Goal: Task Accomplishment & Management: Manage account settings

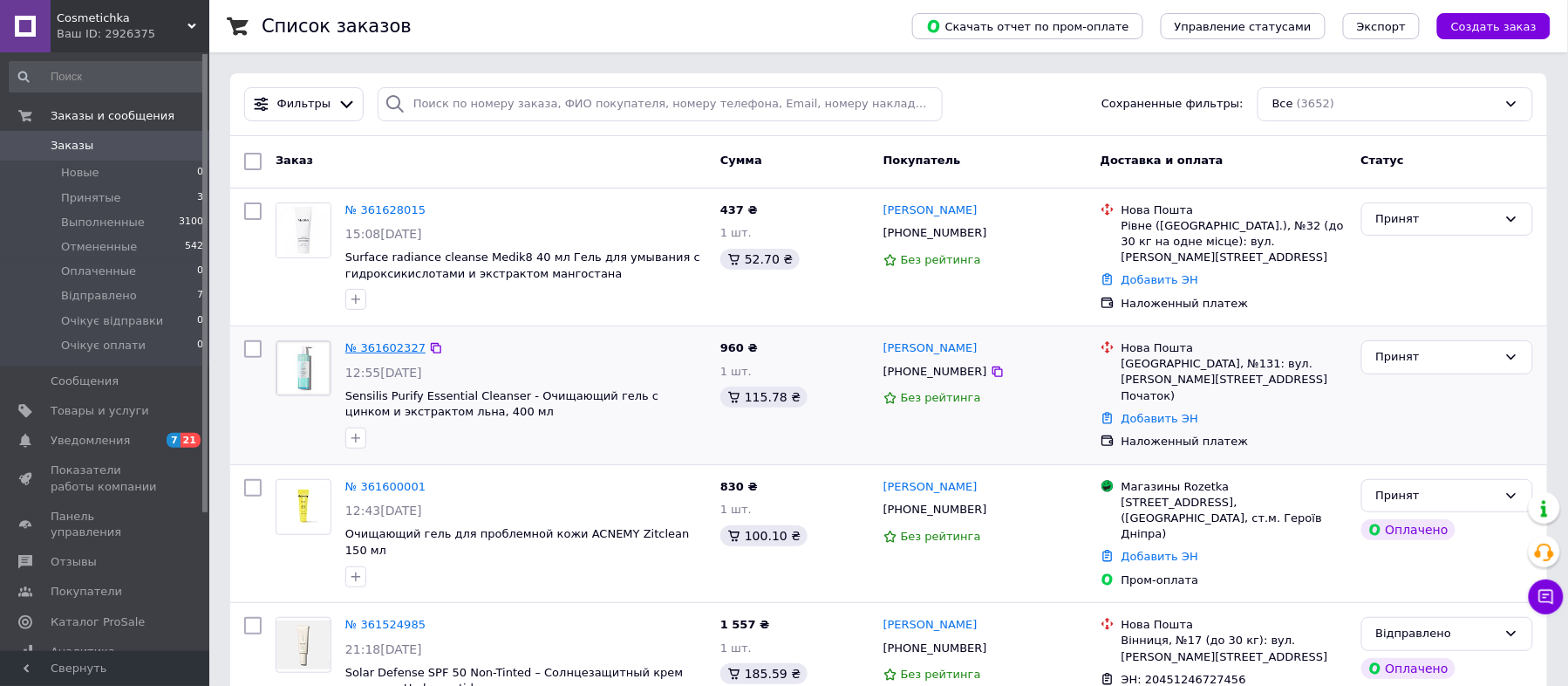
click at [380, 349] on link "№ 361602327" at bounding box center [385, 347] width 80 height 13
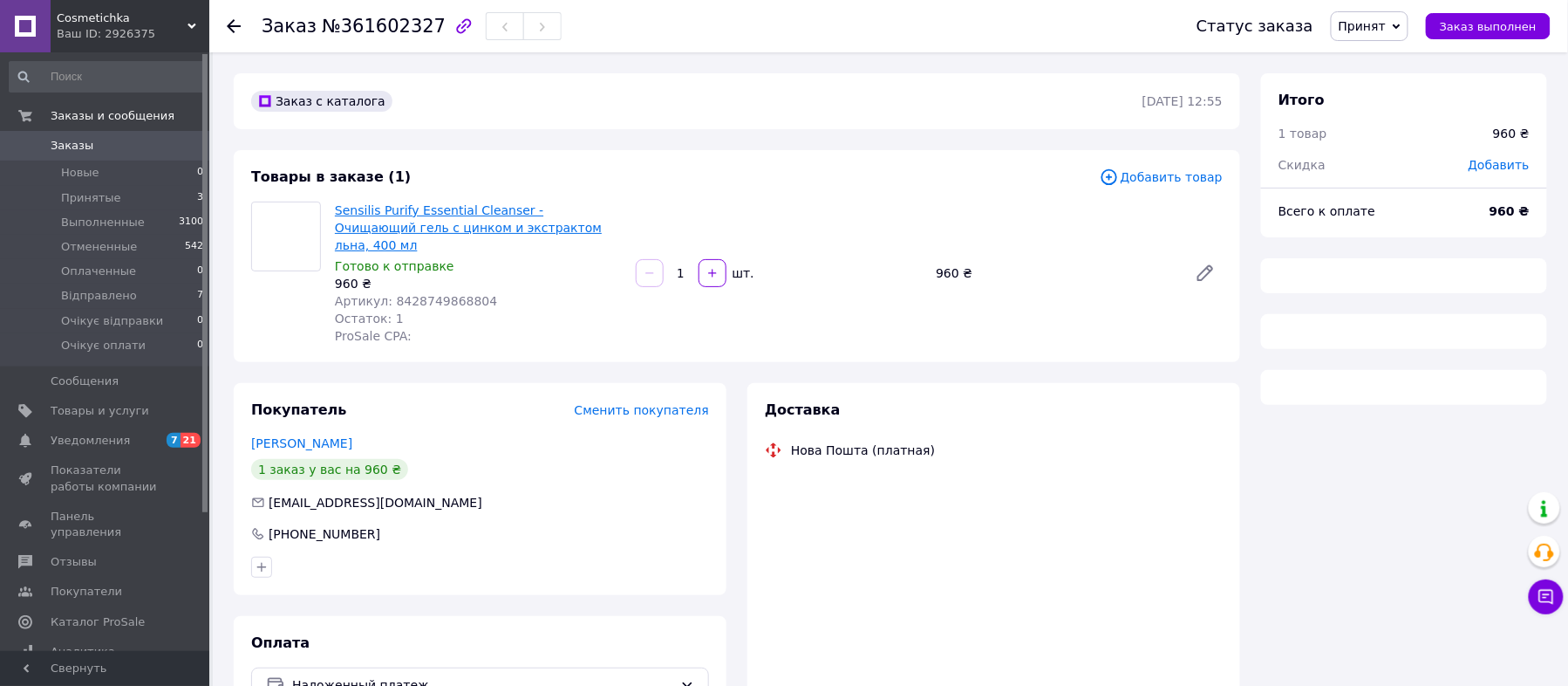
click at [459, 204] on link "Sensilis Purify Essential Cleanser - Очищающий гель с цинком и экстрактом льна,…" at bounding box center [468, 227] width 266 height 49
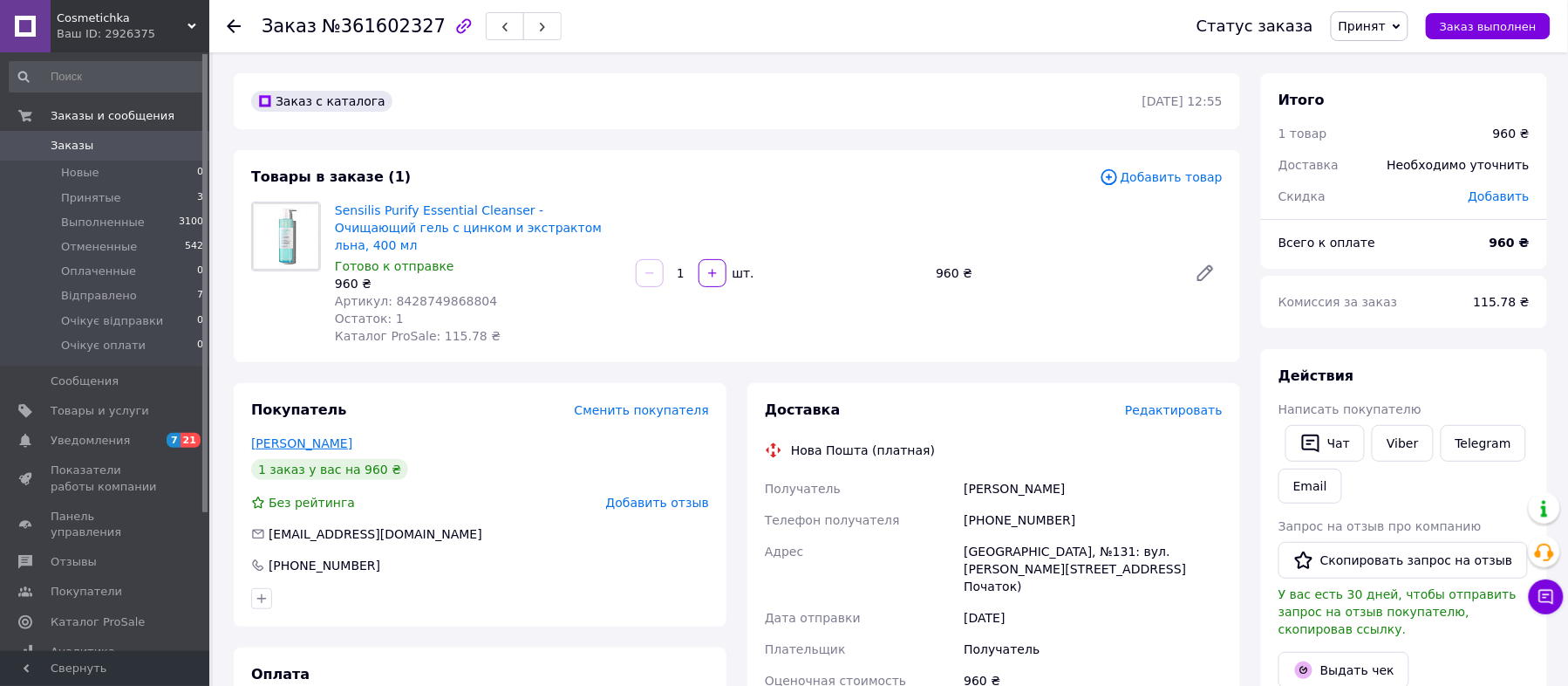
click at [328, 436] on link "[PERSON_NAME]" at bounding box center [301, 443] width 101 height 14
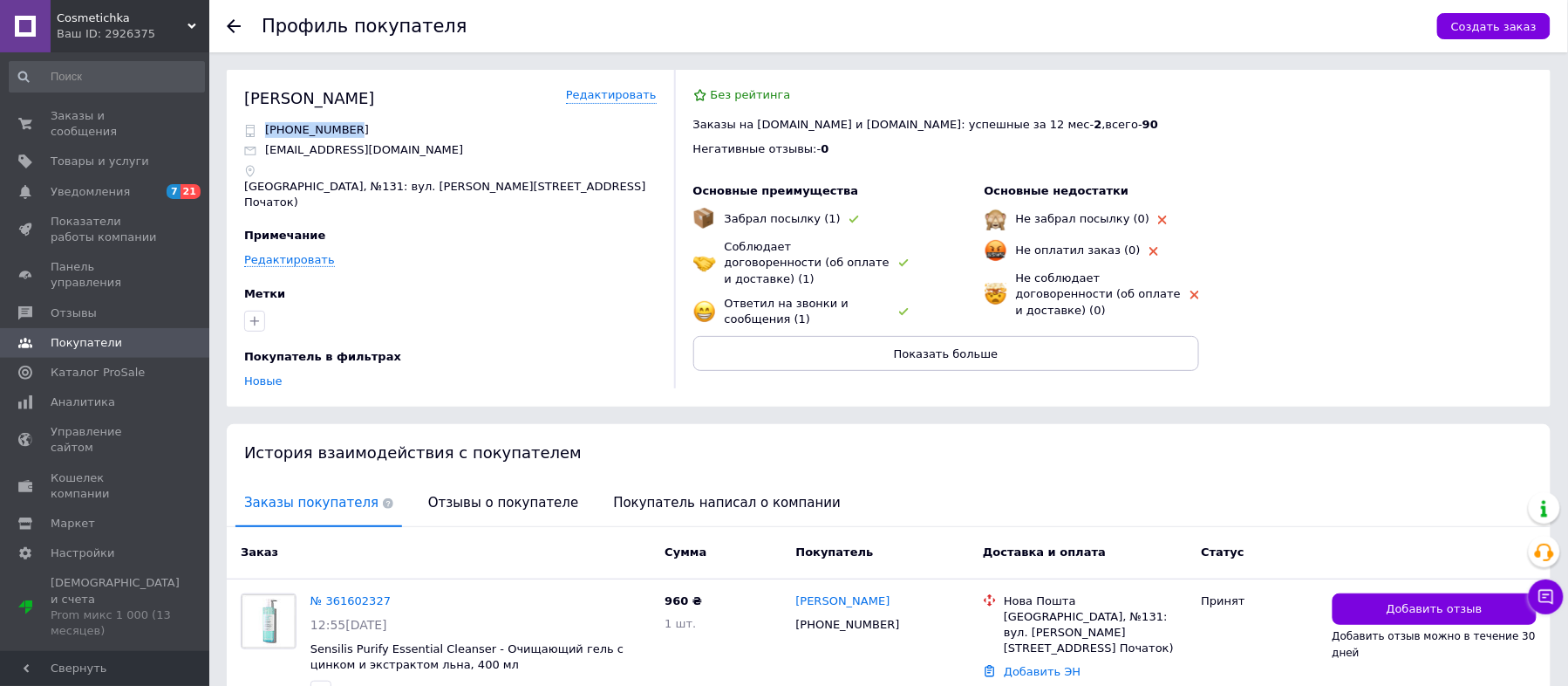
drag, startPoint x: 368, startPoint y: 126, endPoint x: 242, endPoint y: 109, distance: 127.1
click at [242, 109] on div "[PERSON_NAME] [PHONE_NUMBER] [EMAIL_ADDRESS][DOMAIN_NAME] [GEOGRAPHIC_DATA], №1…" at bounding box center [889, 239] width 1324 height 337
copy p "[PHONE_NUMBER]"
drag, startPoint x: 321, startPoint y: 98, endPoint x: 229, endPoint y: 94, distance: 92.1
click at [229, 94] on div "[PERSON_NAME] [PHONE_NUMBER] [EMAIL_ADDRESS][DOMAIN_NAME] [GEOGRAPHIC_DATA], №1…" at bounding box center [889, 239] width 1324 height 337
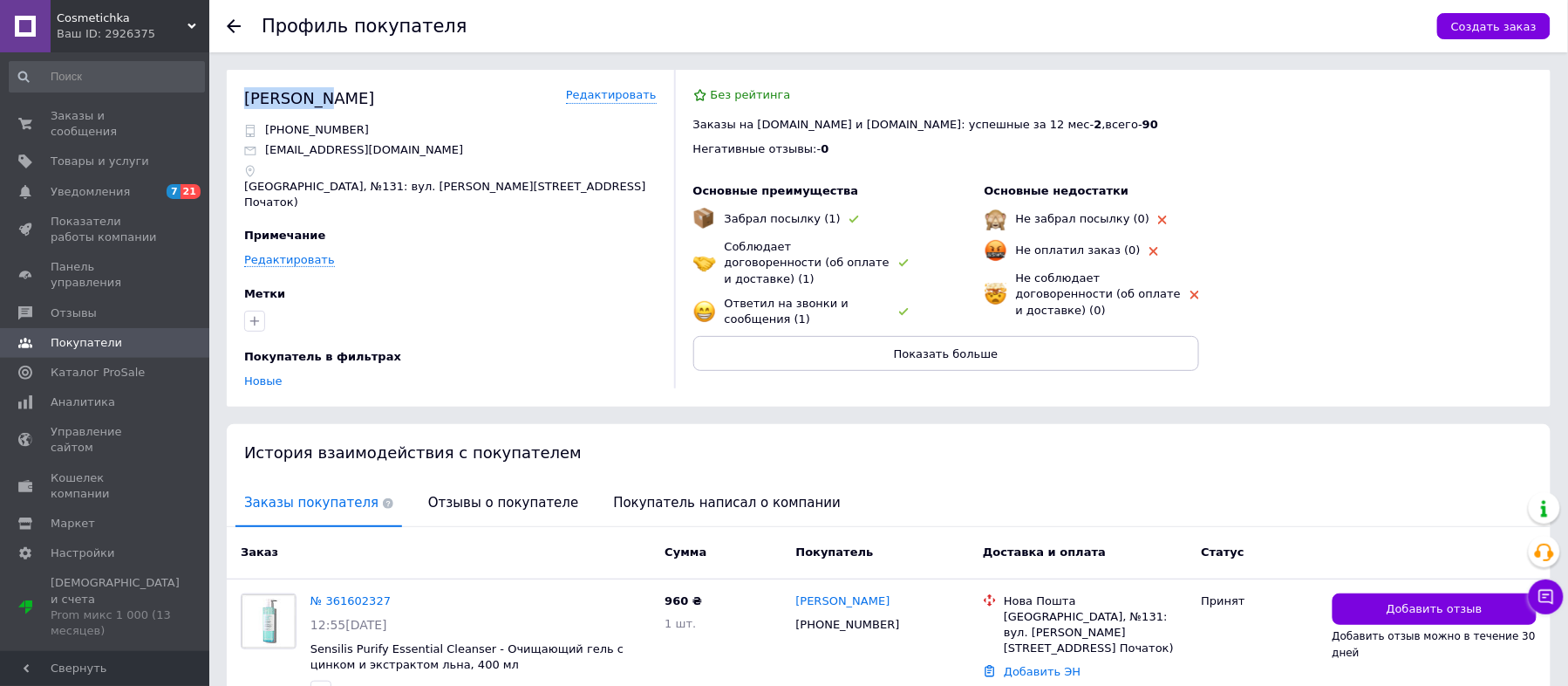
copy div "[PERSON_NAME]"
drag, startPoint x: 416, startPoint y: 98, endPoint x: 326, endPoint y: 95, distance: 90.0
click at [326, 95] on div "[PERSON_NAME]" at bounding box center [450, 98] width 413 height 22
copy div "[PERSON_NAME]"
drag, startPoint x: 294, startPoint y: 171, endPoint x: 268, endPoint y: 168, distance: 26.2
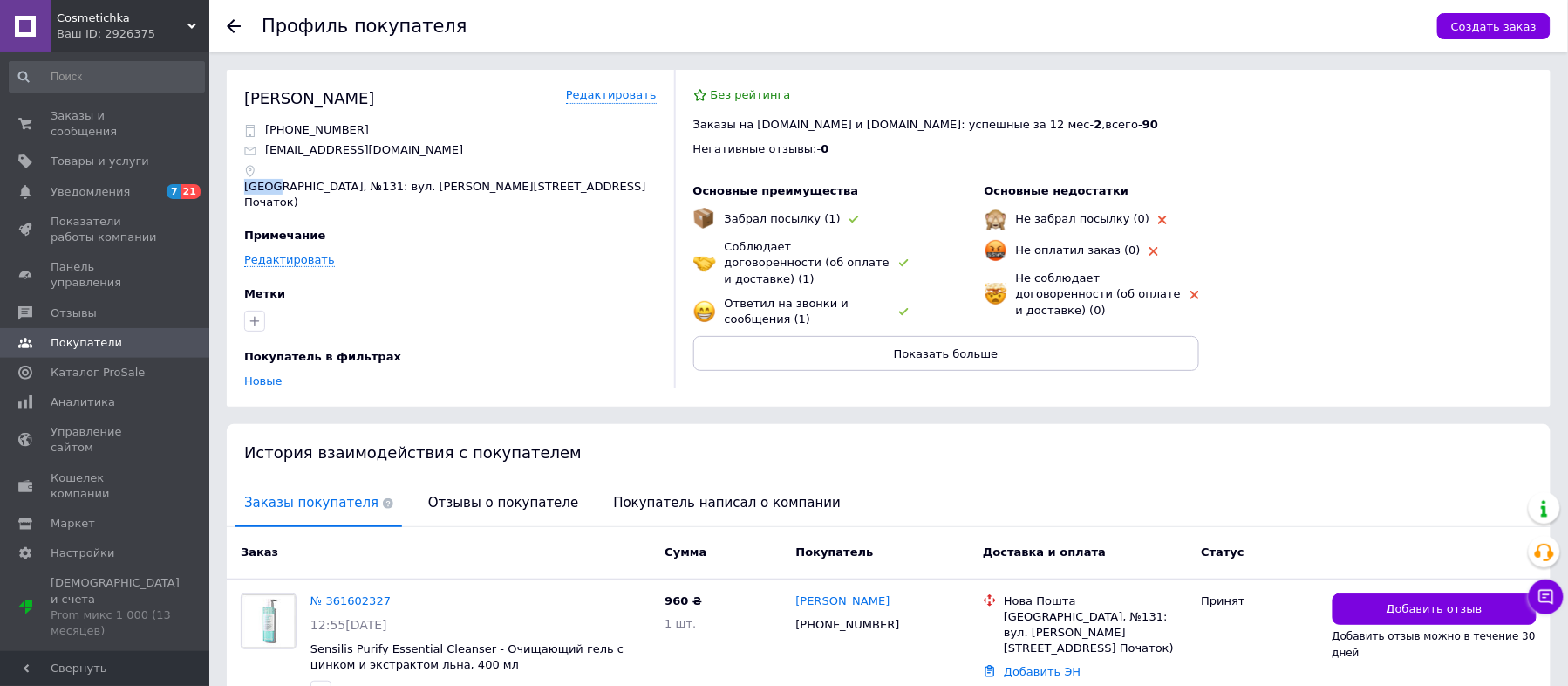
click at [268, 179] on p "[GEOGRAPHIC_DATA], №131: вул. [PERSON_NAME][STREET_ADDRESS] Початок)" at bounding box center [450, 194] width 413 height 32
copy p "[GEOGRAPHIC_DATA]"
click at [234, 29] on icon at bounding box center [234, 26] width 14 height 14
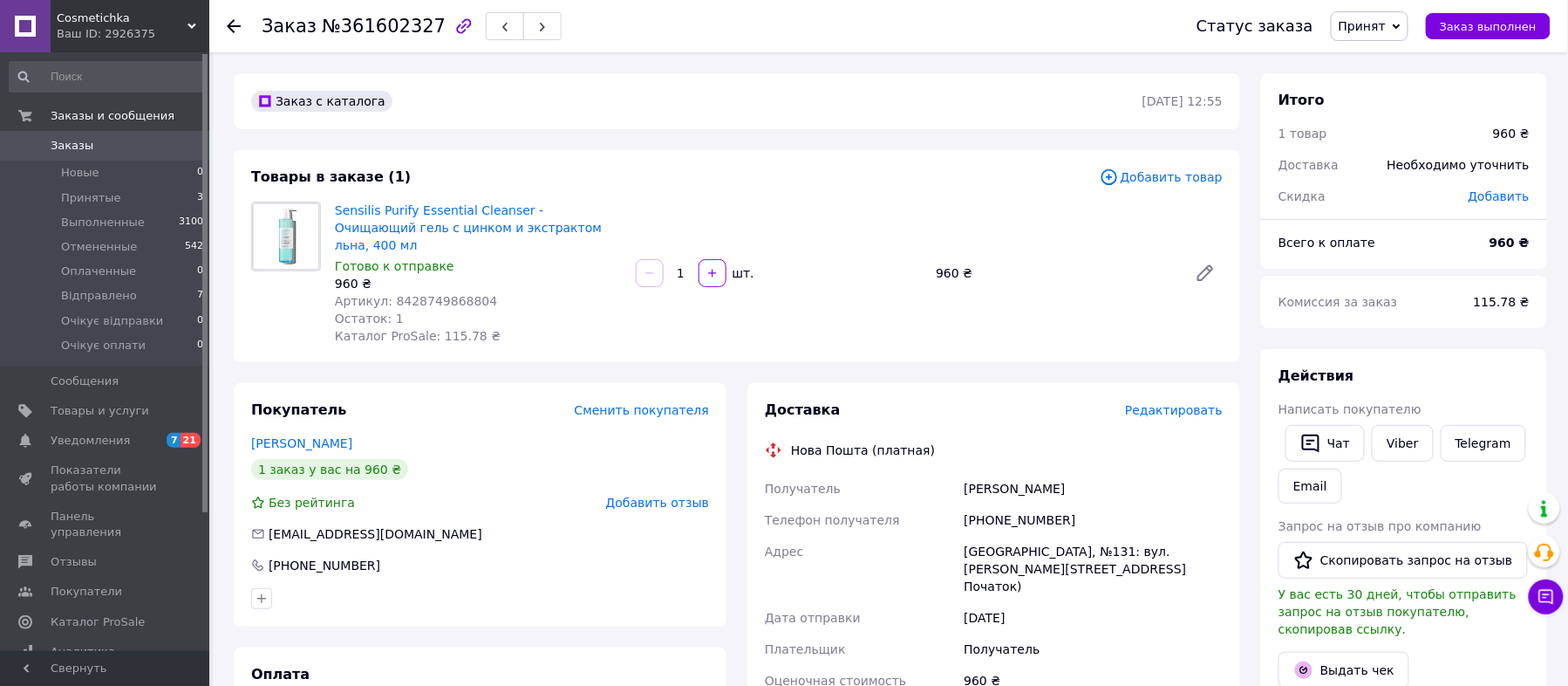
scroll to position [232, 0]
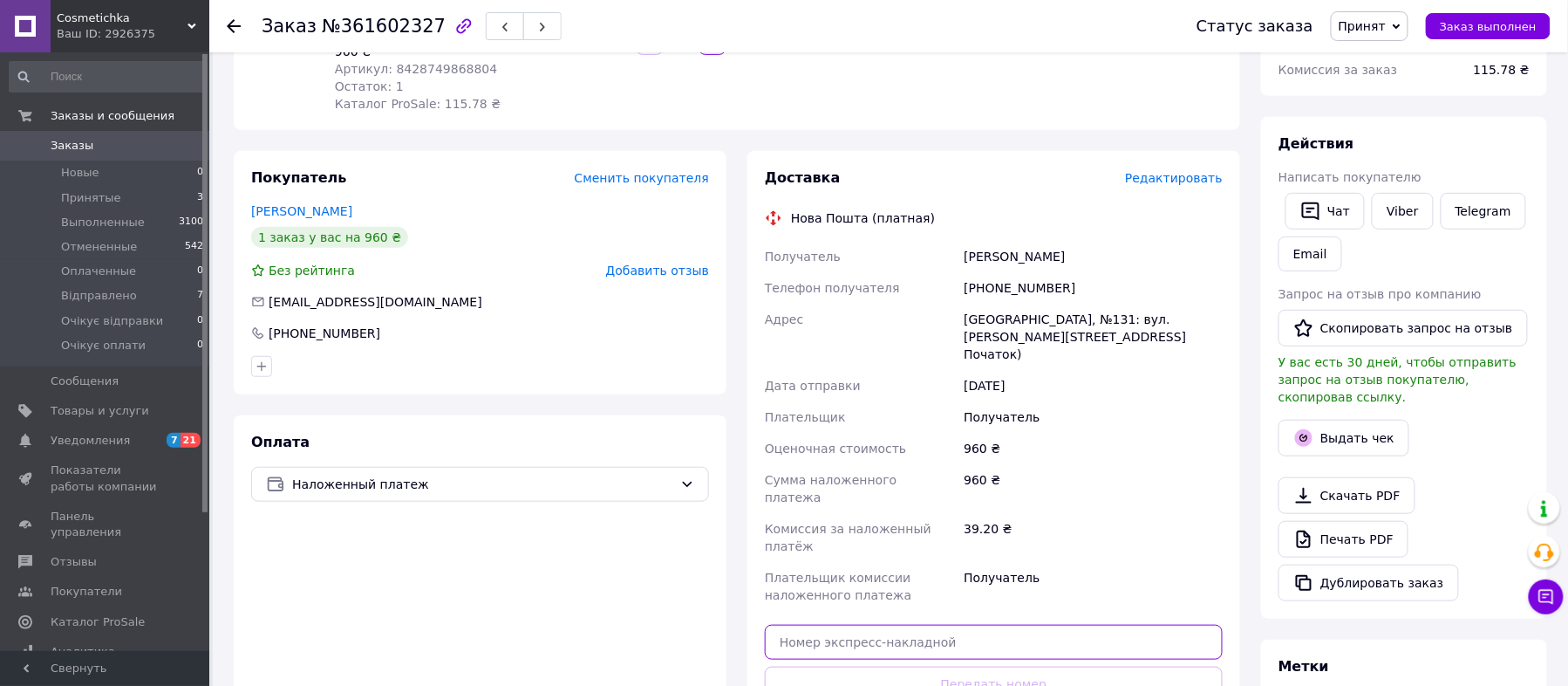
click at [948, 624] on input "text" at bounding box center [994, 642] width 458 height 35
paste input "20451247290607"
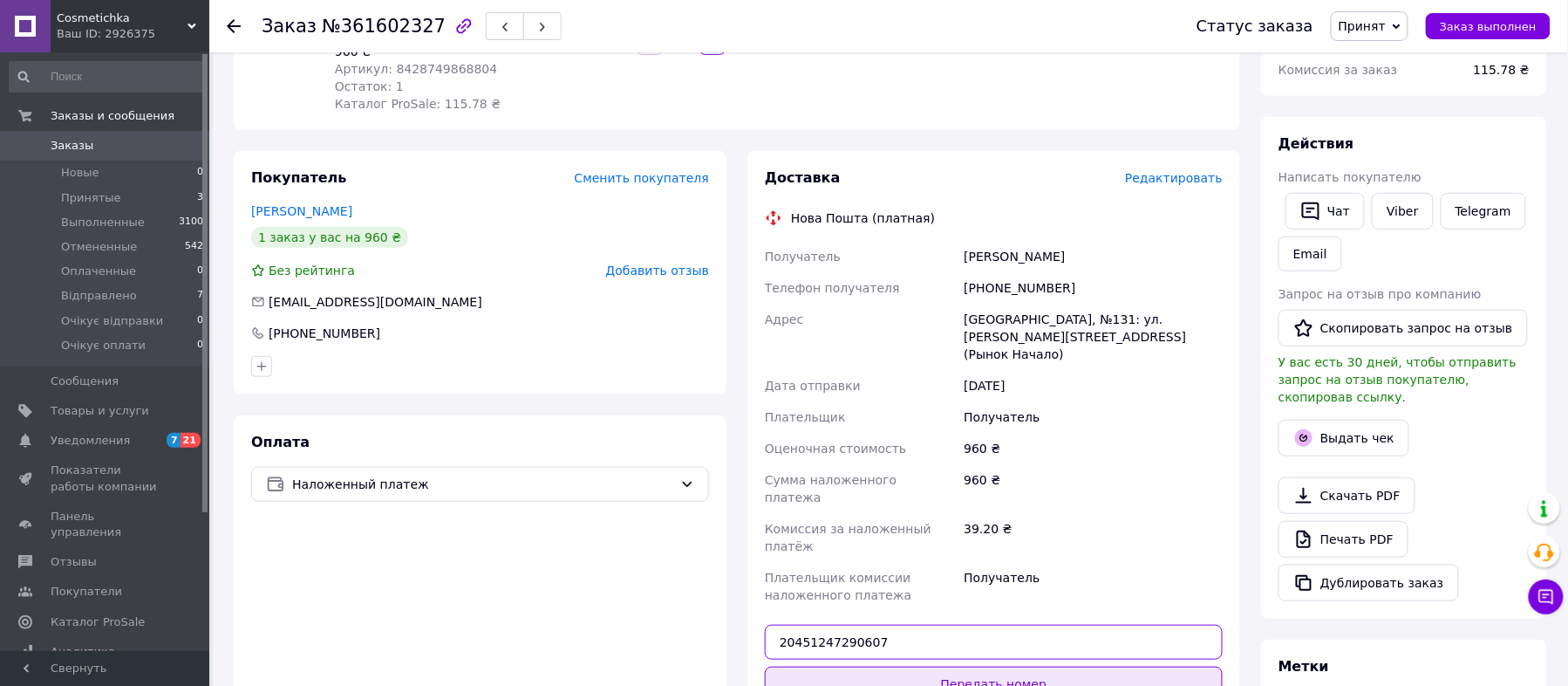
type input "20451247290607"
click at [984, 667] on button "Передать номер" at bounding box center [994, 684] width 458 height 35
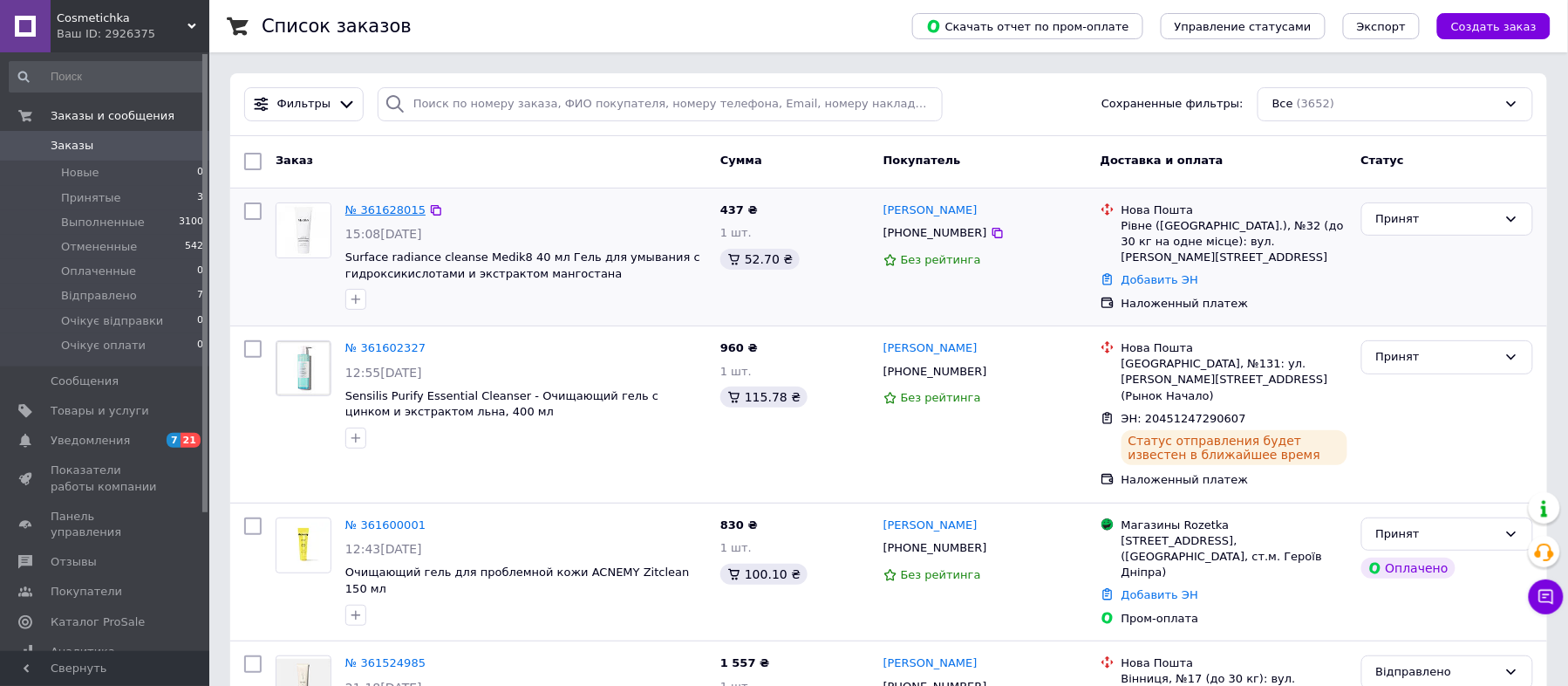
click at [402, 207] on link "№ 361628015" at bounding box center [385, 210] width 80 height 13
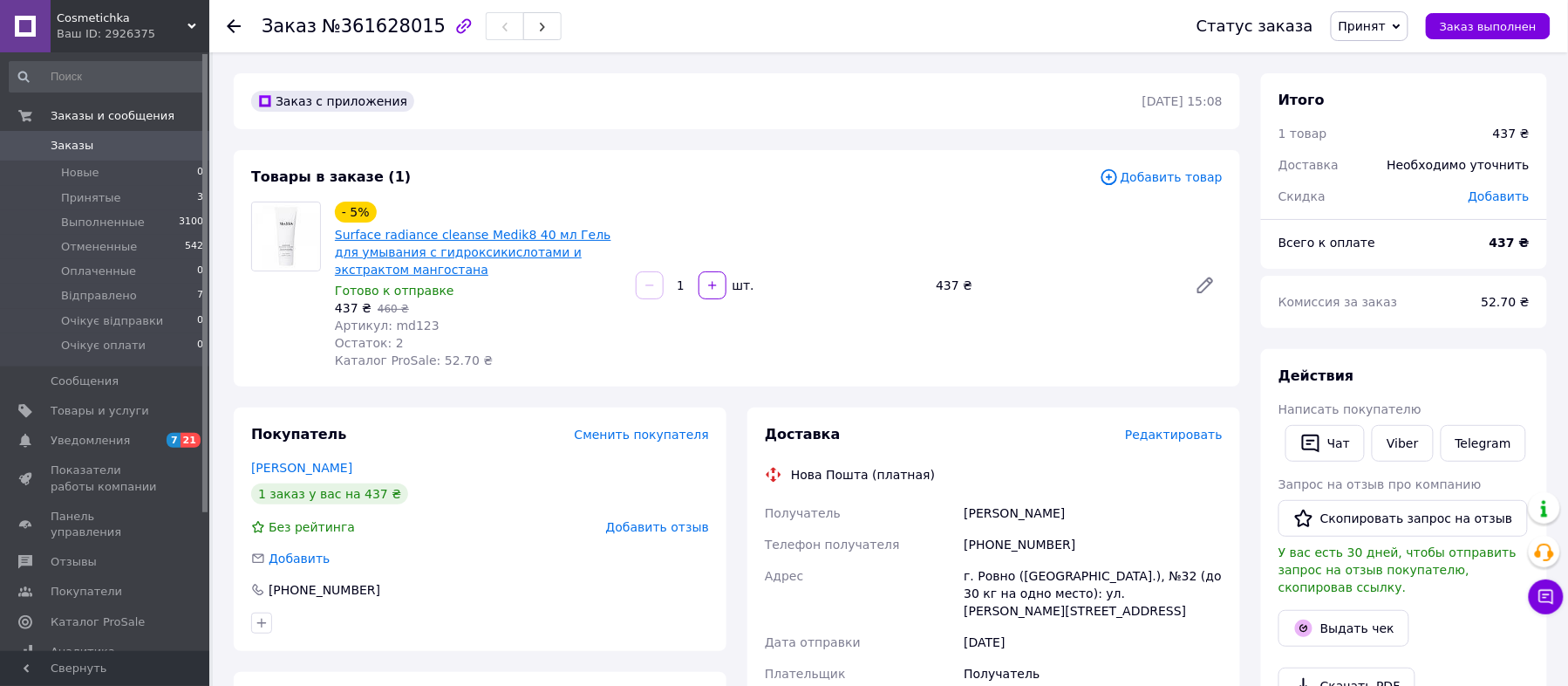
click at [436, 251] on link "Surface radiance cleanse Medik8 40 мл Гель для умывания с гидроксикислотами и э…" at bounding box center [472, 252] width 276 height 49
click at [82, 143] on span "Заказы" at bounding box center [72, 145] width 42 height 15
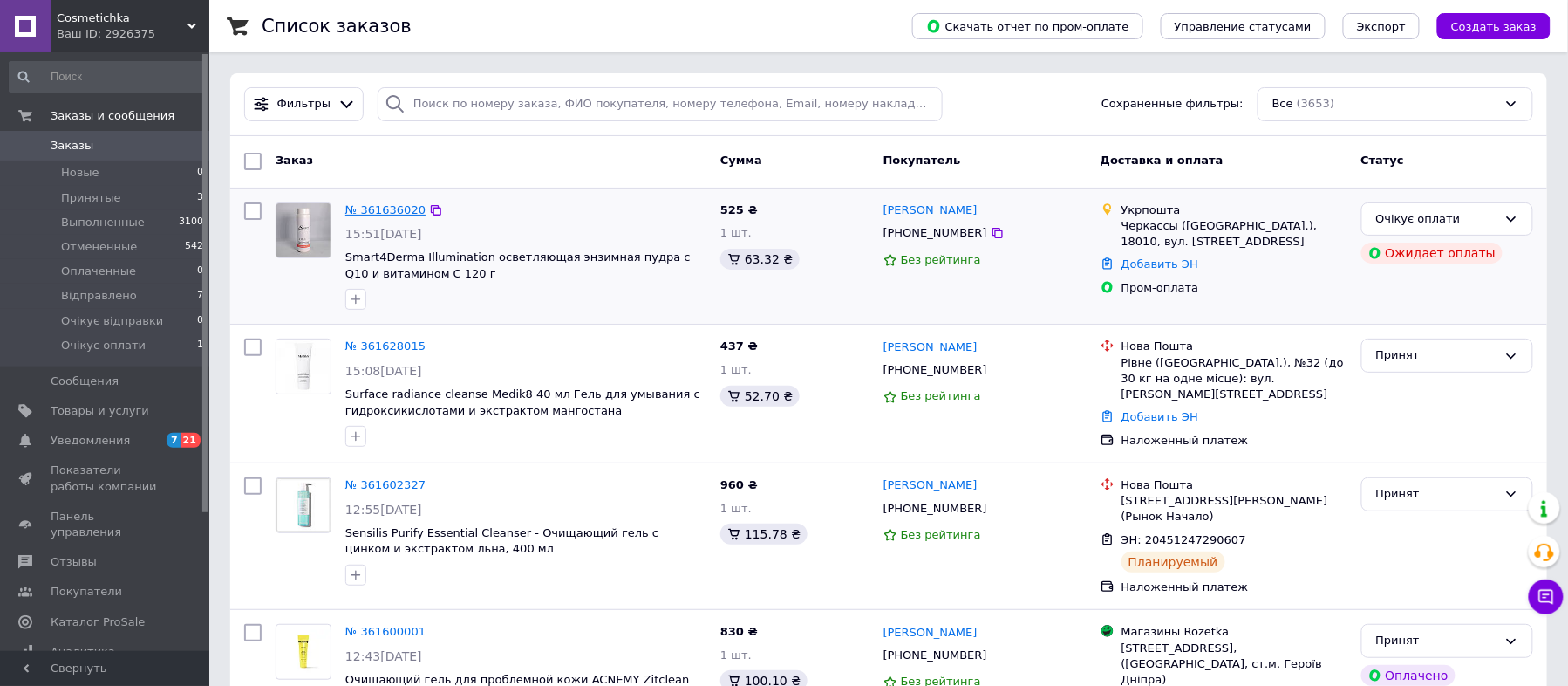
click at [392, 203] on link "№ 361636020" at bounding box center [385, 210] width 80 height 13
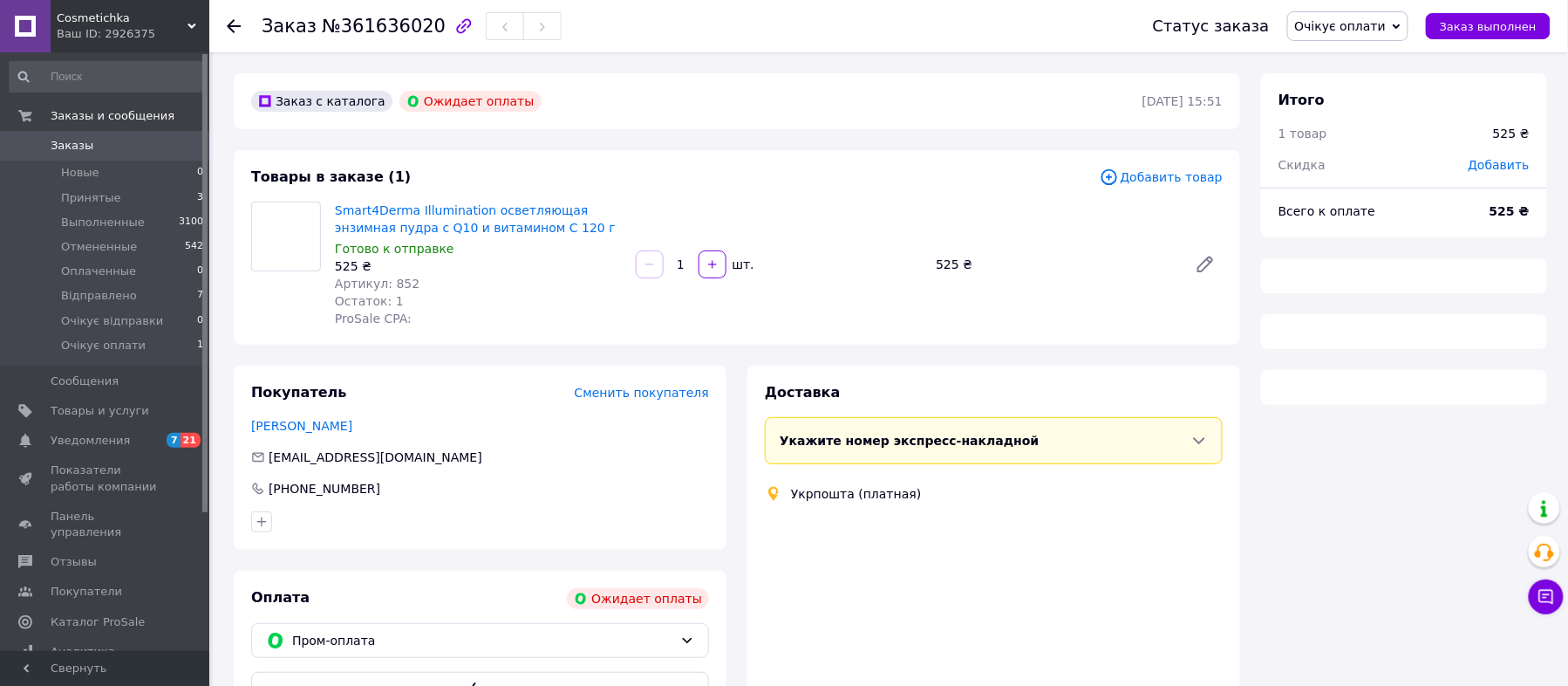
scroll to position [112, 0]
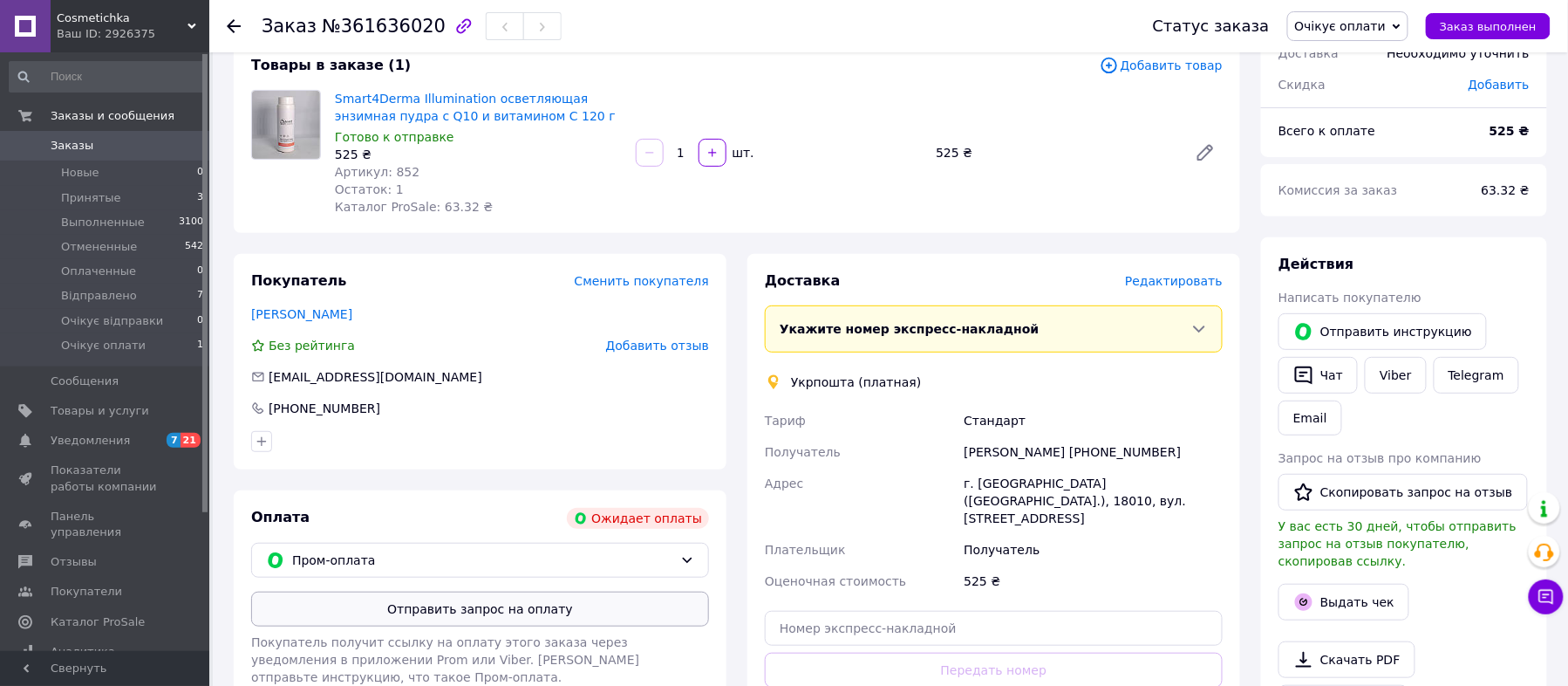
click at [463, 612] on button "Отправить запрос на оплату" at bounding box center [480, 609] width 458 height 35
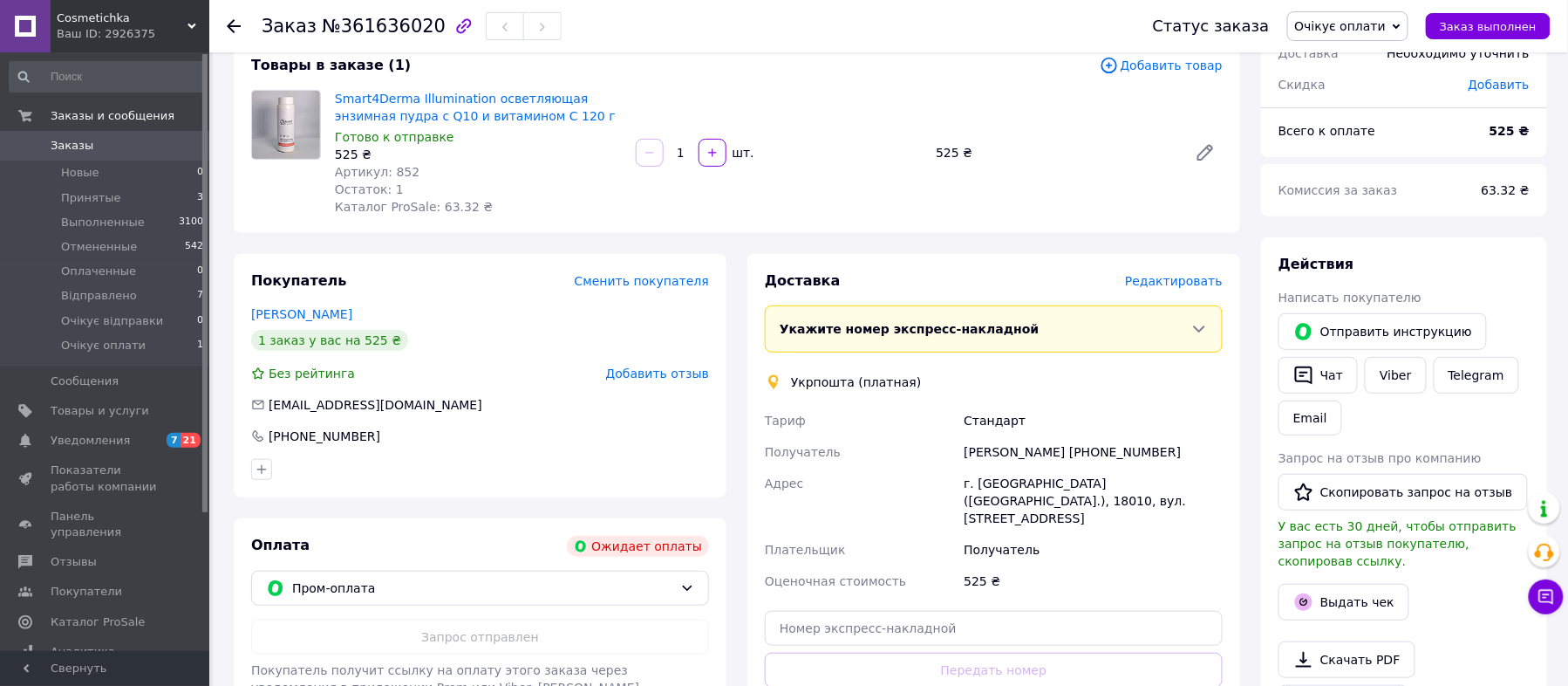
scroll to position [112, 0]
click at [85, 196] on span "Принятые" at bounding box center [90, 198] width 61 height 15
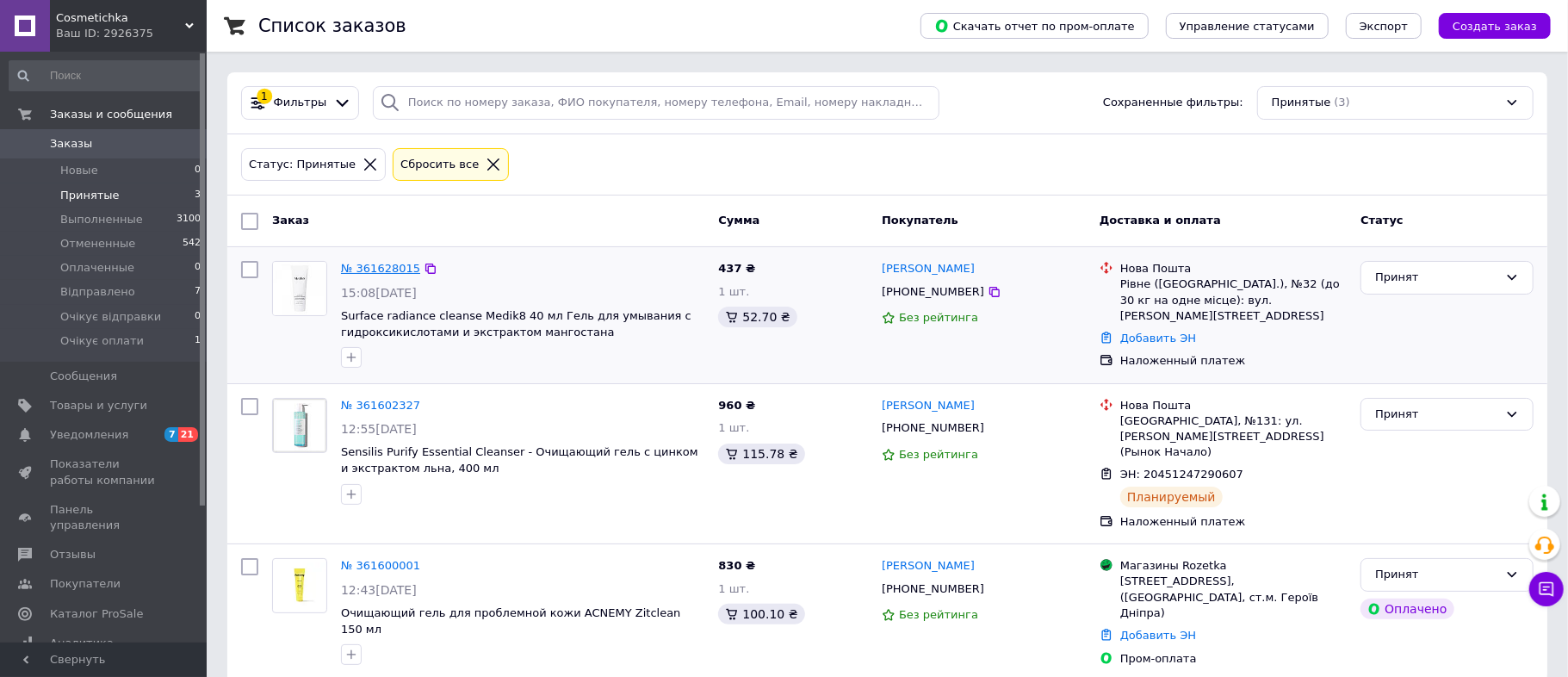
click at [392, 269] on link "№ 361628015" at bounding box center [380, 269] width 79 height 13
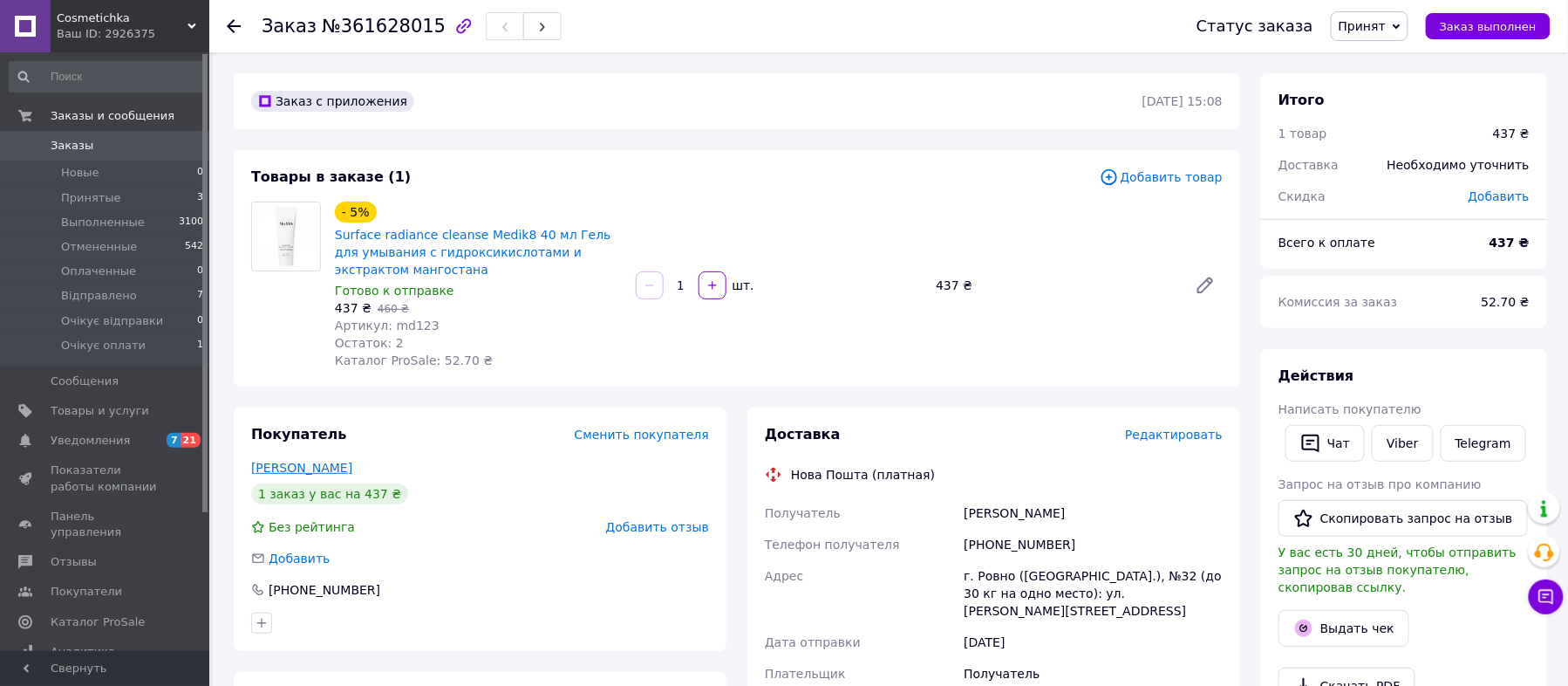
click at [337, 468] on link "Пасічник Наталія" at bounding box center [301, 468] width 101 height 14
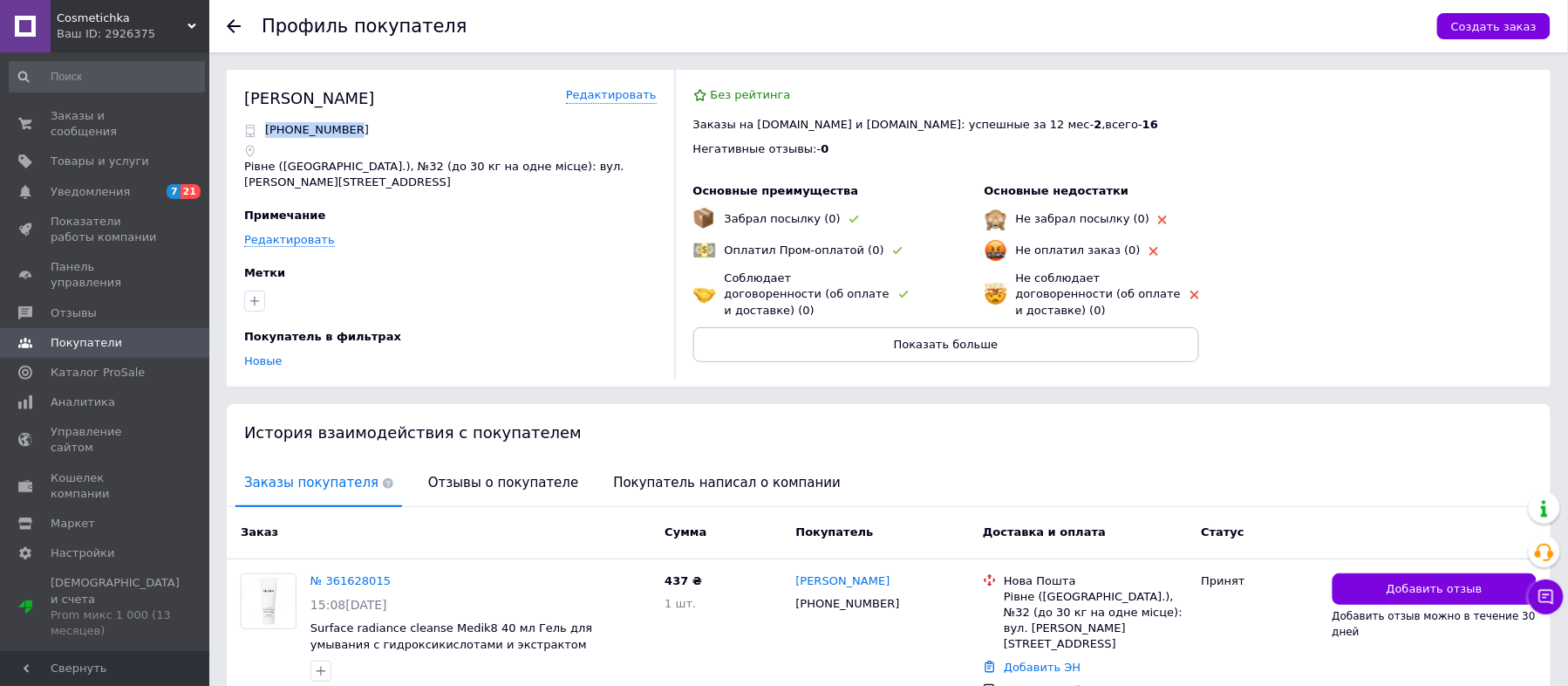
drag, startPoint x: 357, startPoint y: 133, endPoint x: 256, endPoint y: 120, distance: 101.8
click at [256, 120] on div "Пасічник Наталія Редактировать +380967514462 Рівне (Рівненська обл.), №32 (до 3…" at bounding box center [459, 228] width 430 height 317
copy p "[PHONE_NUMBER]"
drag, startPoint x: 308, startPoint y: 94, endPoint x: 228, endPoint y: 85, distance: 80.5
click at [228, 85] on div "Пасічник Наталія Редактировать +380967514462 Рівне (Рівненська обл.), №32 (до 3…" at bounding box center [889, 228] width 1324 height 317
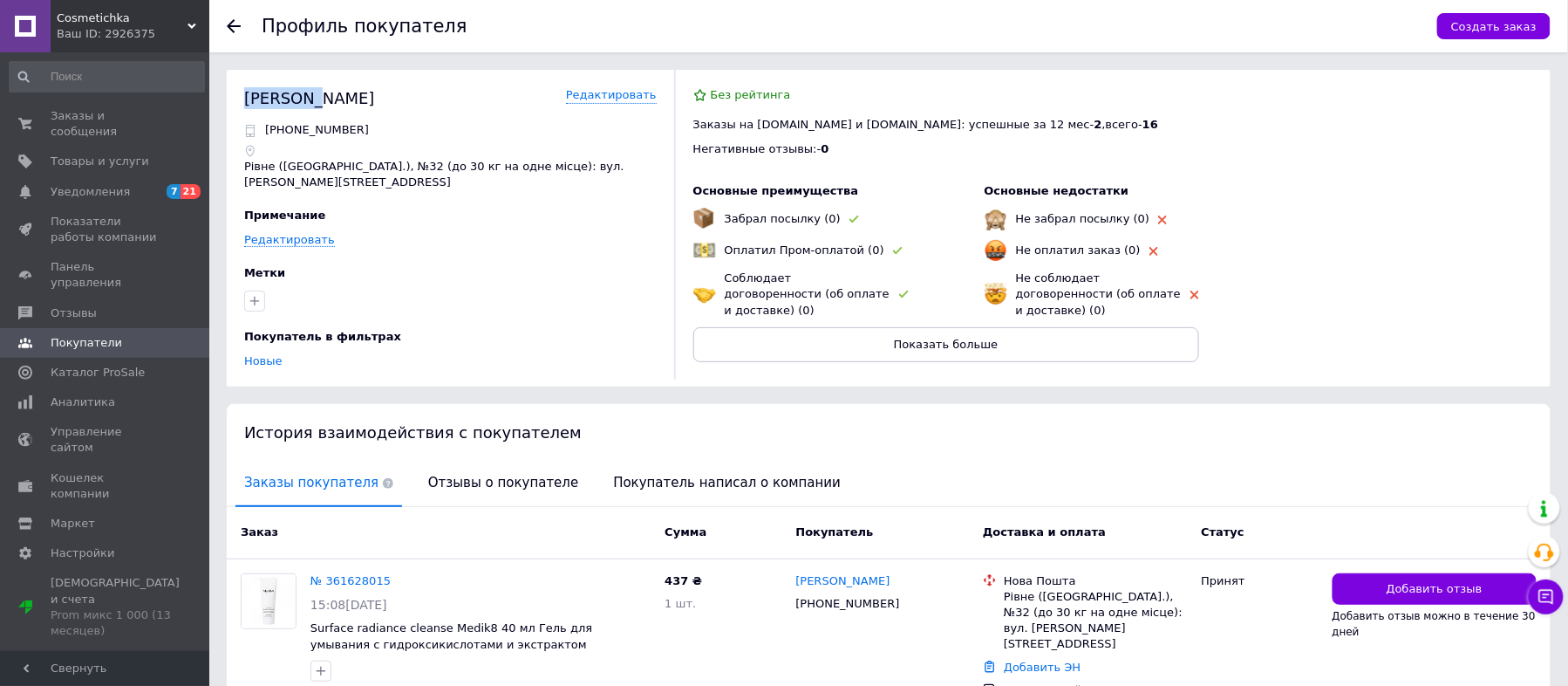
copy div "Пасічник"
drag, startPoint x: 392, startPoint y: 98, endPoint x: 308, endPoint y: 108, distance: 84.6
click at [308, 108] on div "Пасічник Наталія Редактировать" at bounding box center [450, 98] width 413 height 22
copy div "Наталія"
click at [229, 21] on icon at bounding box center [234, 26] width 14 height 14
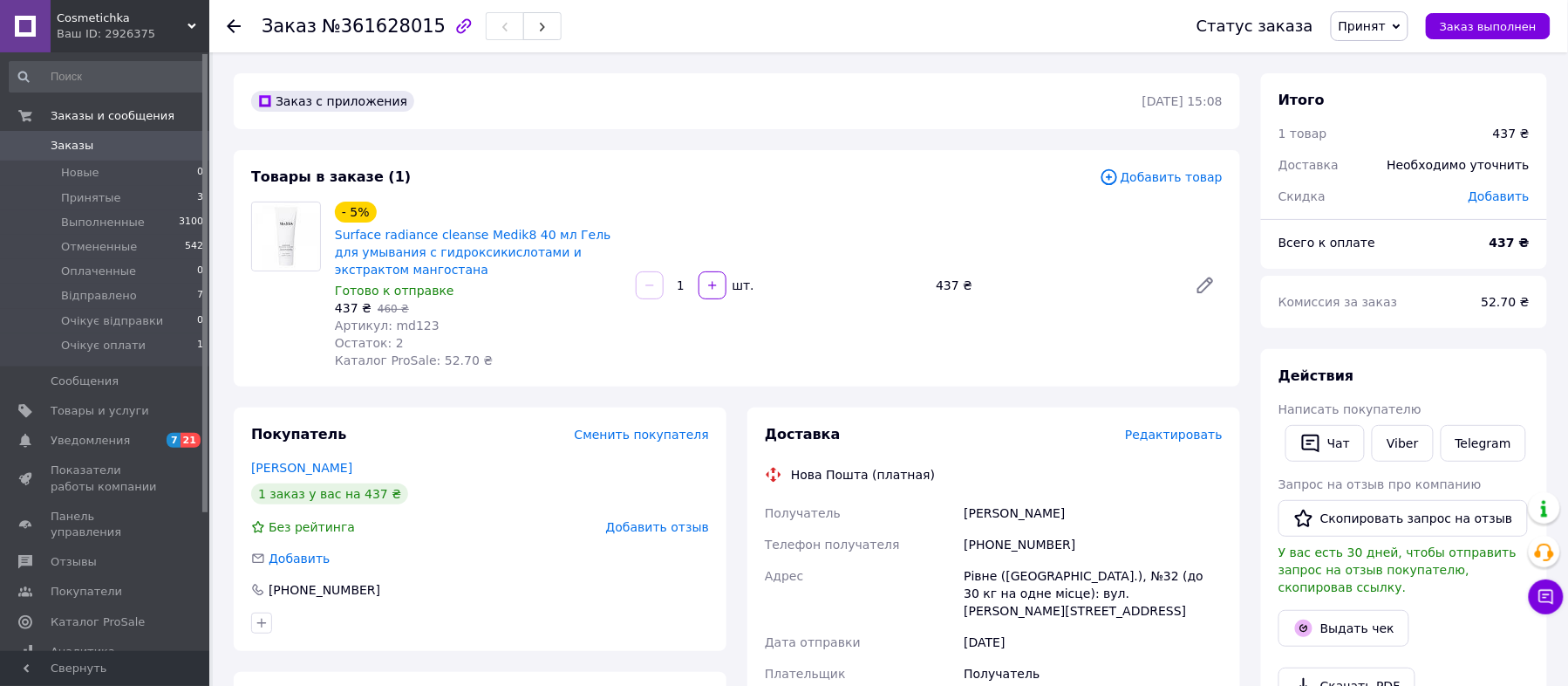
scroll to position [349, 0]
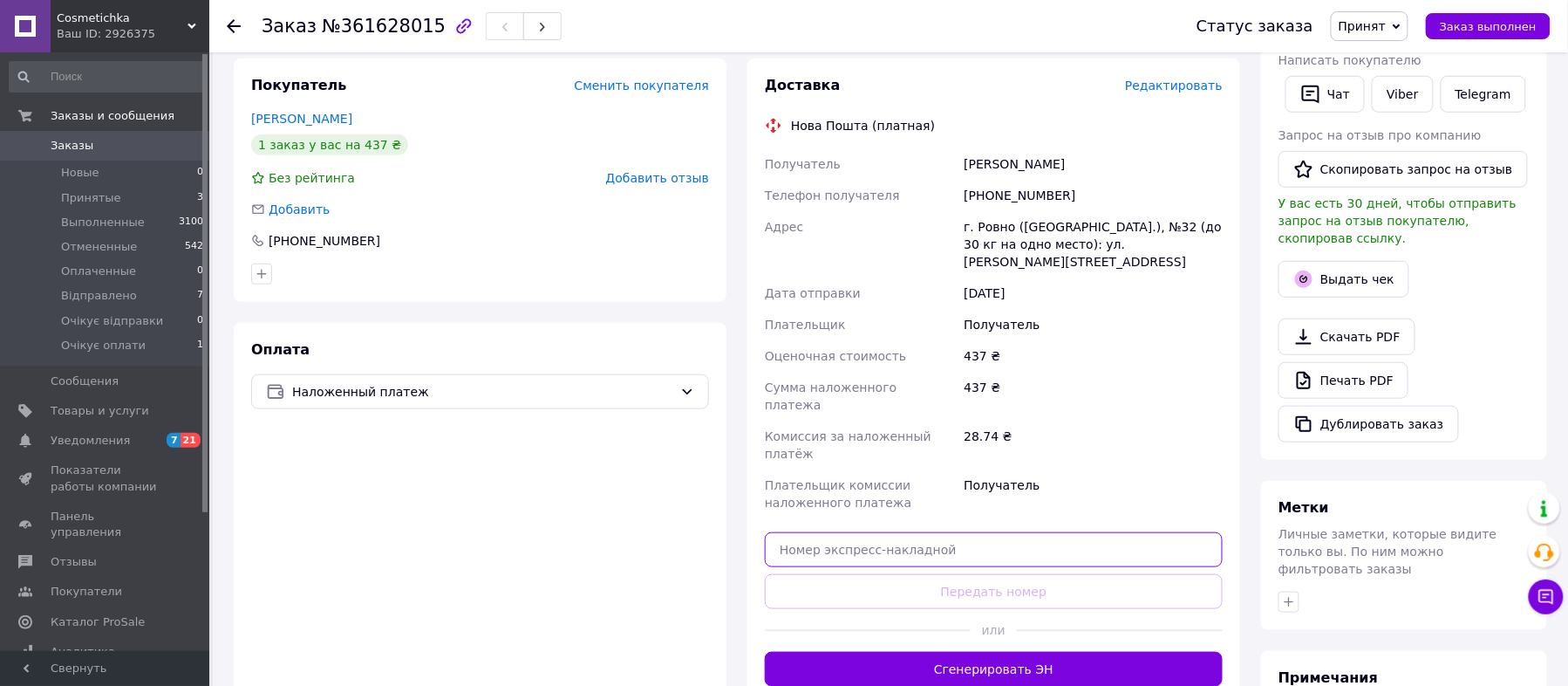
click at [897, 532] on input "text" at bounding box center [994, 549] width 458 height 35
paste input "20451247300295"
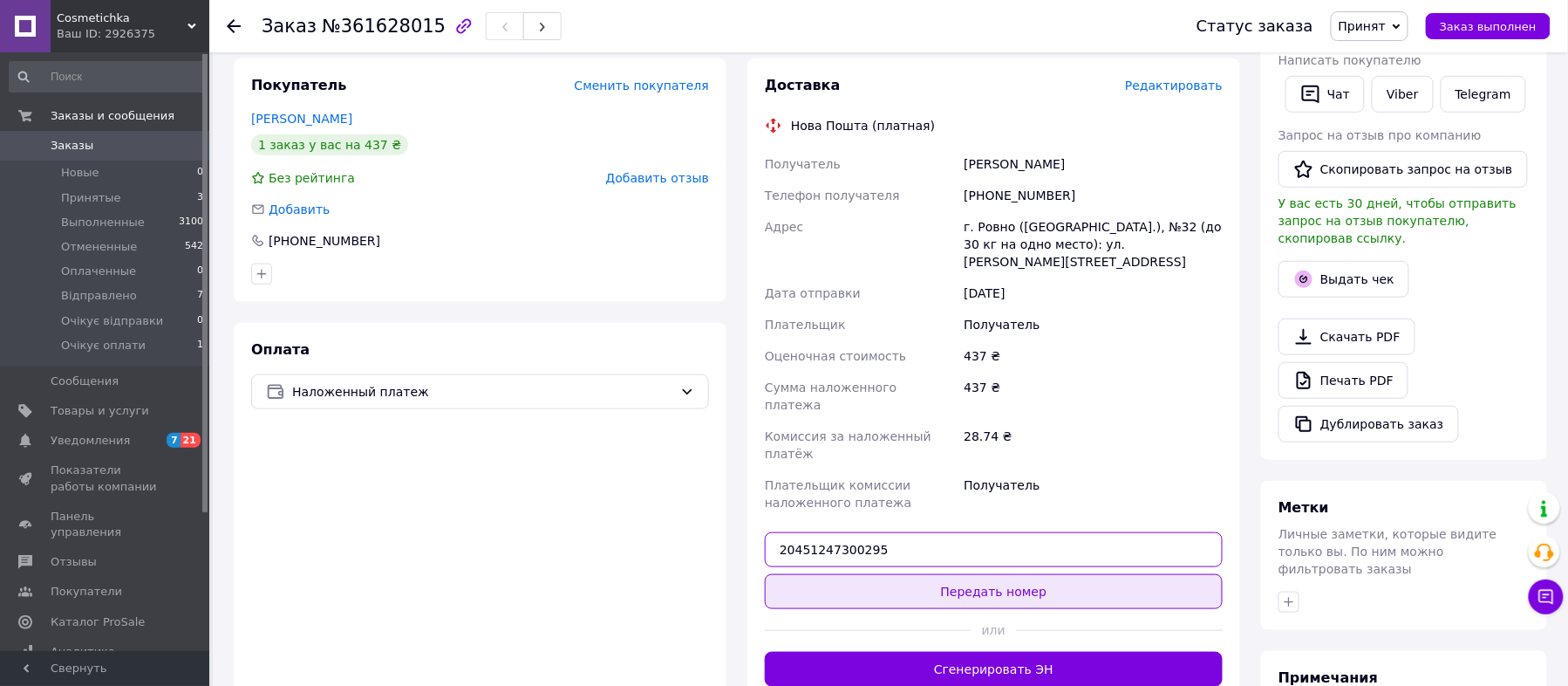
type input "20451247300295"
click at [995, 574] on button "Передать номер" at bounding box center [994, 592] width 458 height 35
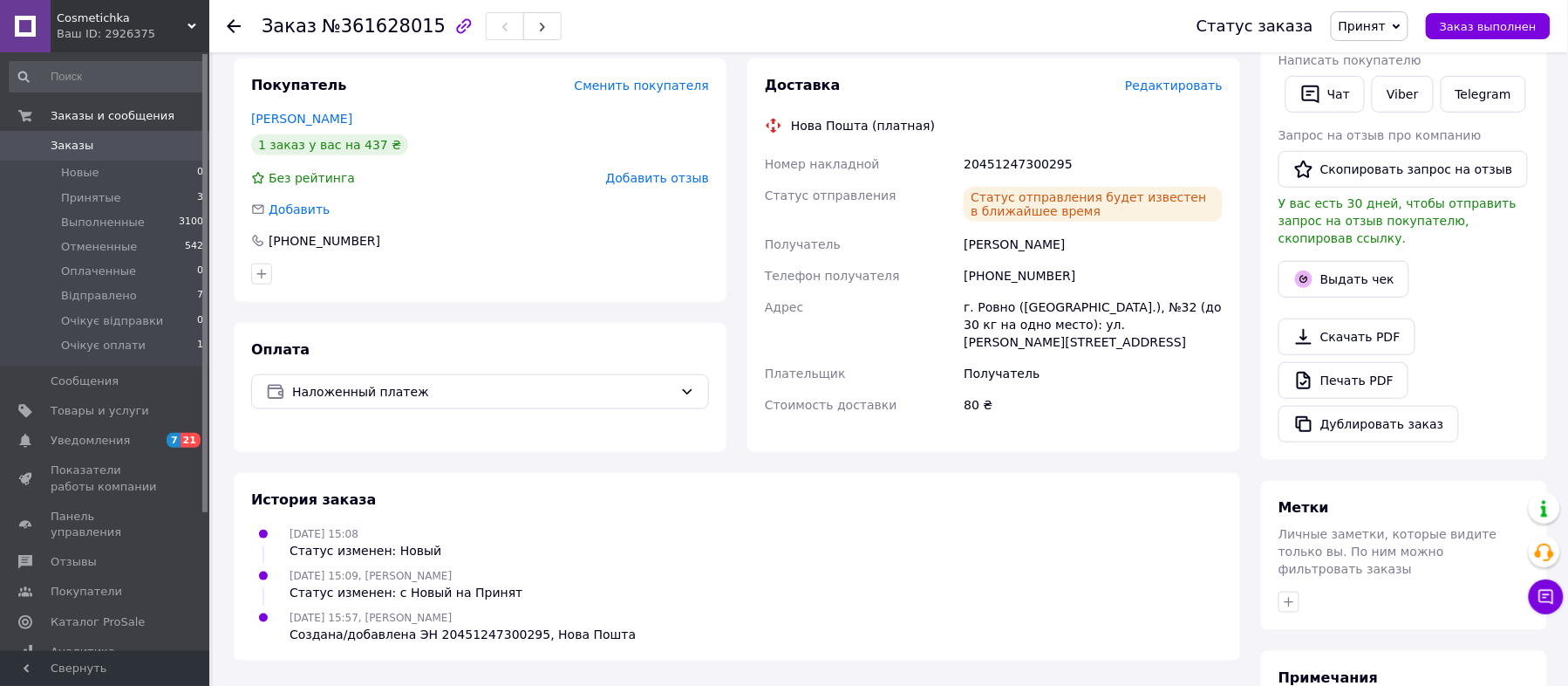
click at [61, 143] on span "Заказы" at bounding box center [72, 145] width 42 height 15
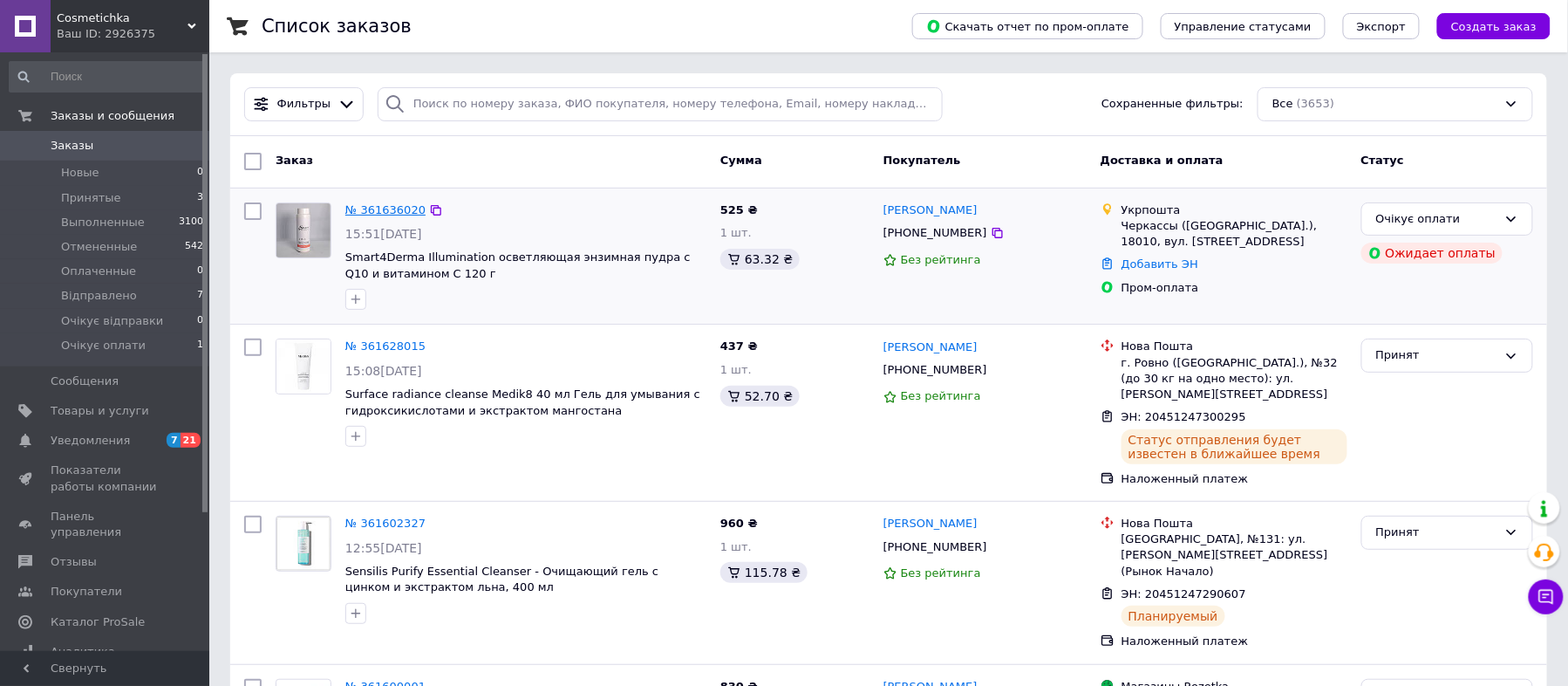
click at [367, 210] on link "№ 361636020" at bounding box center [385, 210] width 80 height 13
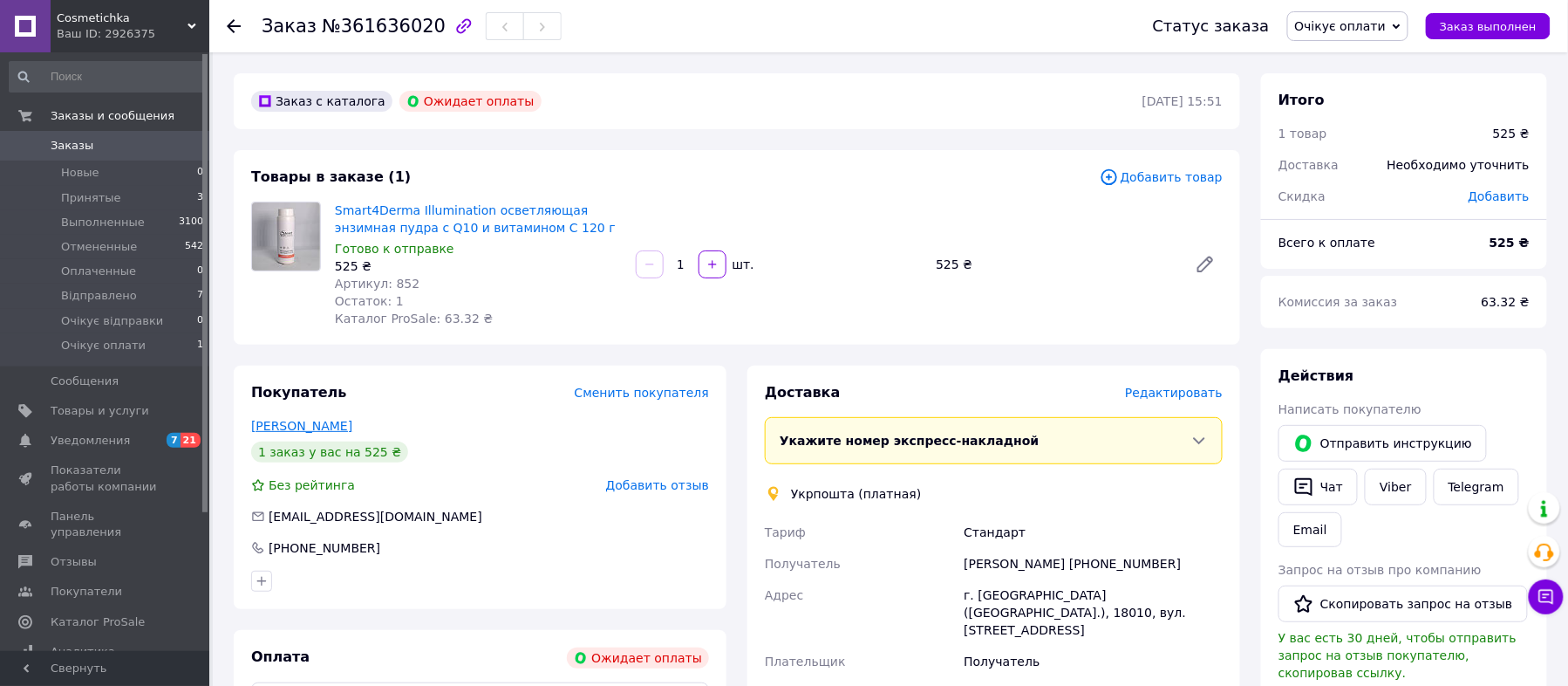
click at [308, 422] on link "Передрій Анна" at bounding box center [301, 425] width 101 height 14
click at [1198, 388] on span "Редактировать" at bounding box center [1175, 393] width 98 height 14
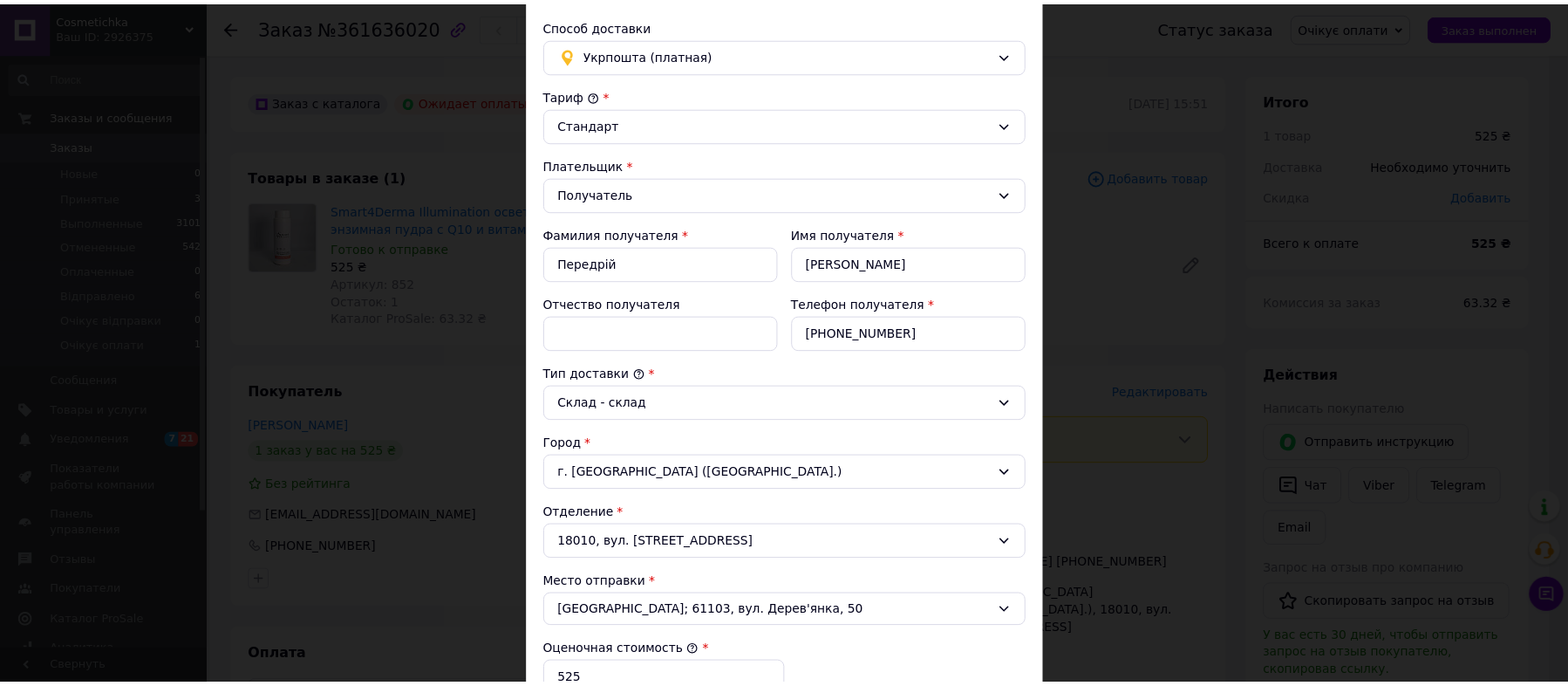
scroll to position [232, 0]
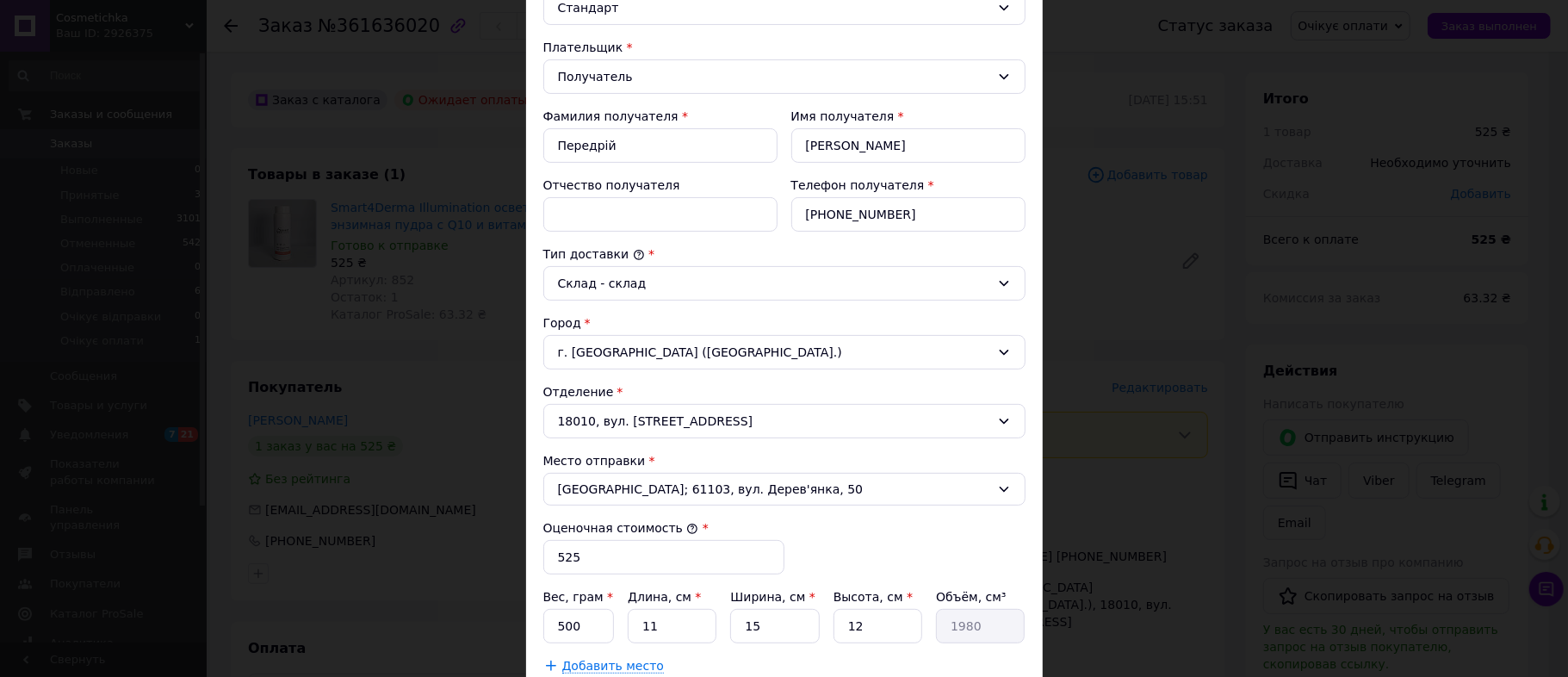
click at [375, 45] on div "× Редактирование доставки Способ доставки Укрпошта (платная) Тариф * Стандарт П…" at bounding box center [784, 338] width 1568 height 677
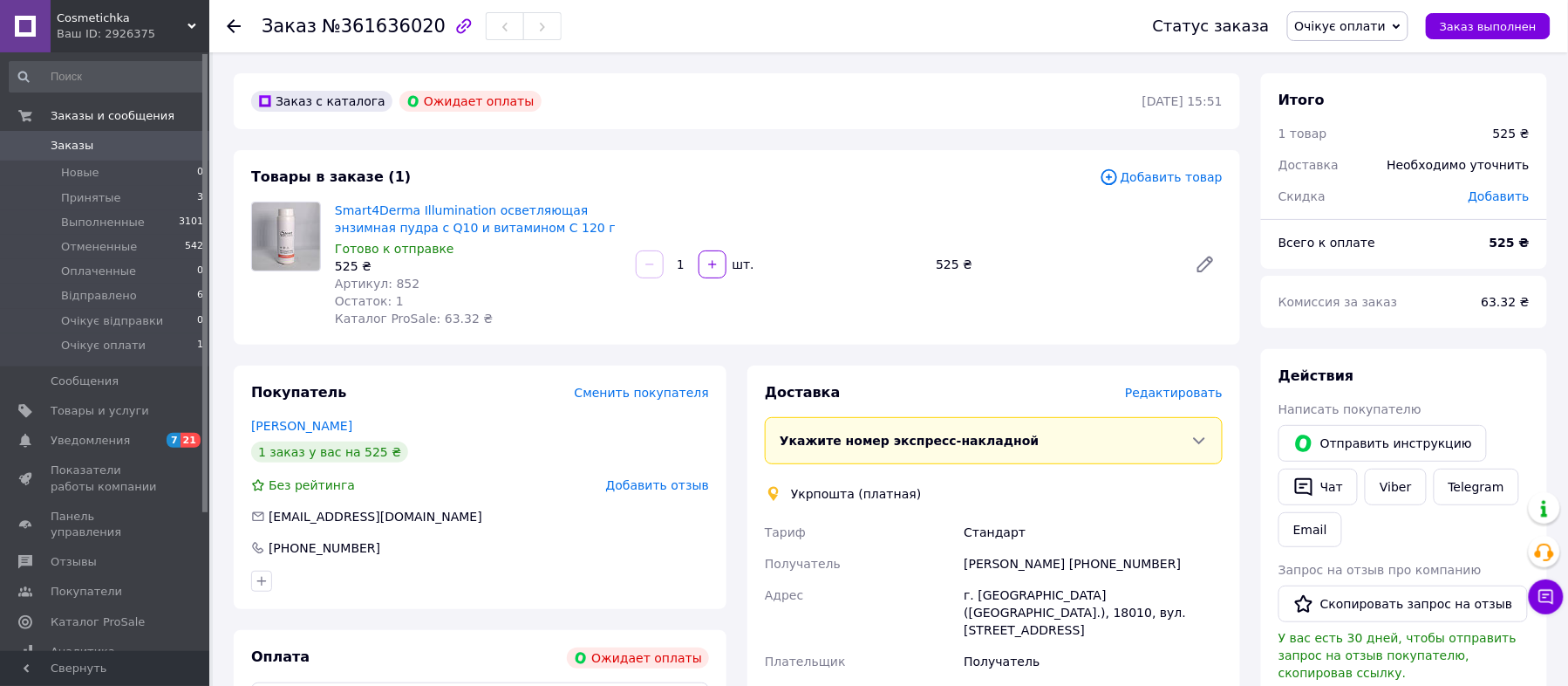
click at [231, 19] on icon at bounding box center [234, 26] width 14 height 14
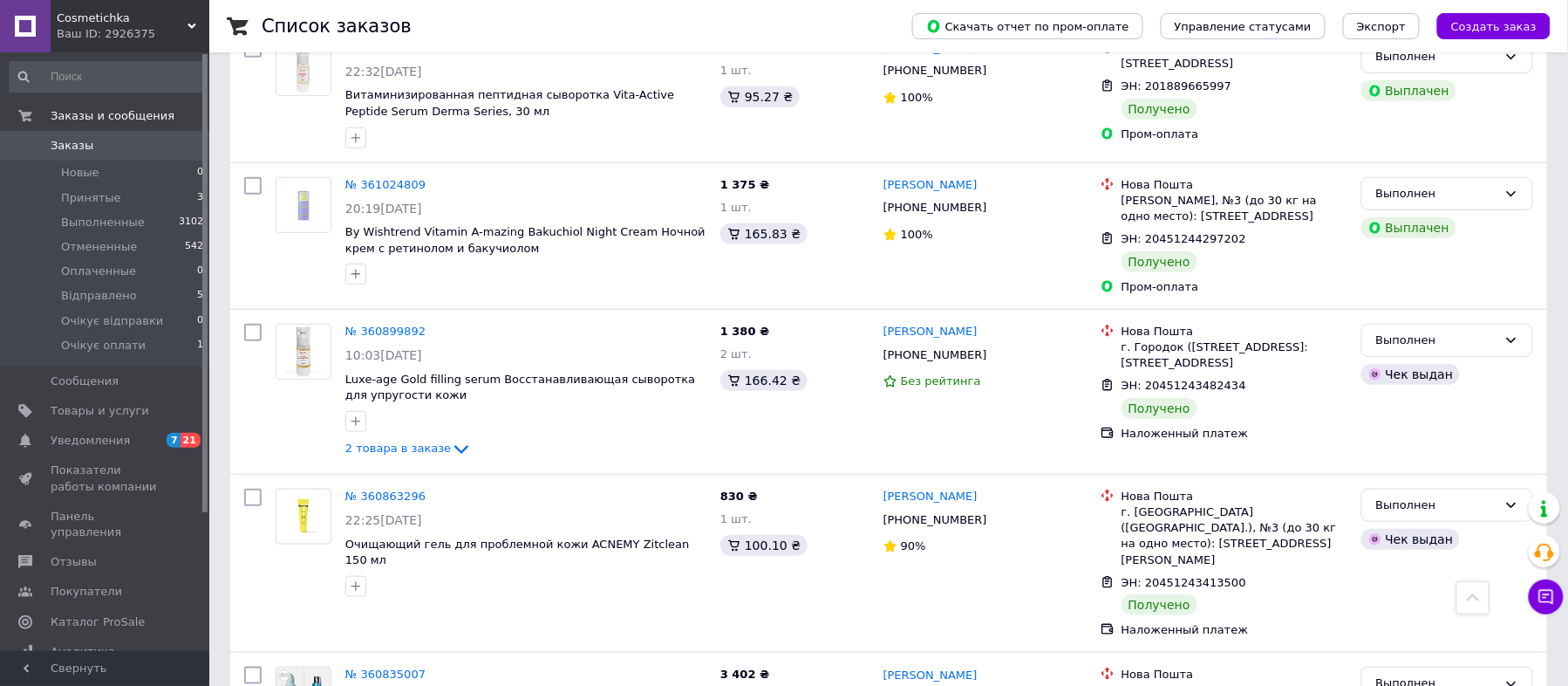
scroll to position [1934, 0]
